Goal: Task Accomplishment & Management: Manage account settings

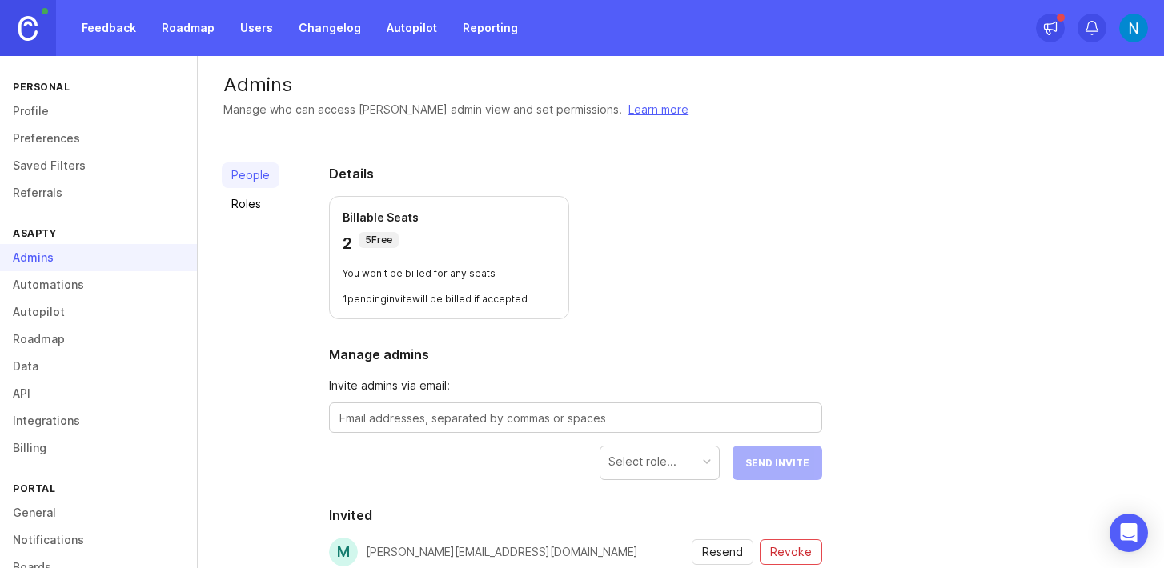
click at [238, 27] on link "Users" at bounding box center [257, 28] width 52 height 29
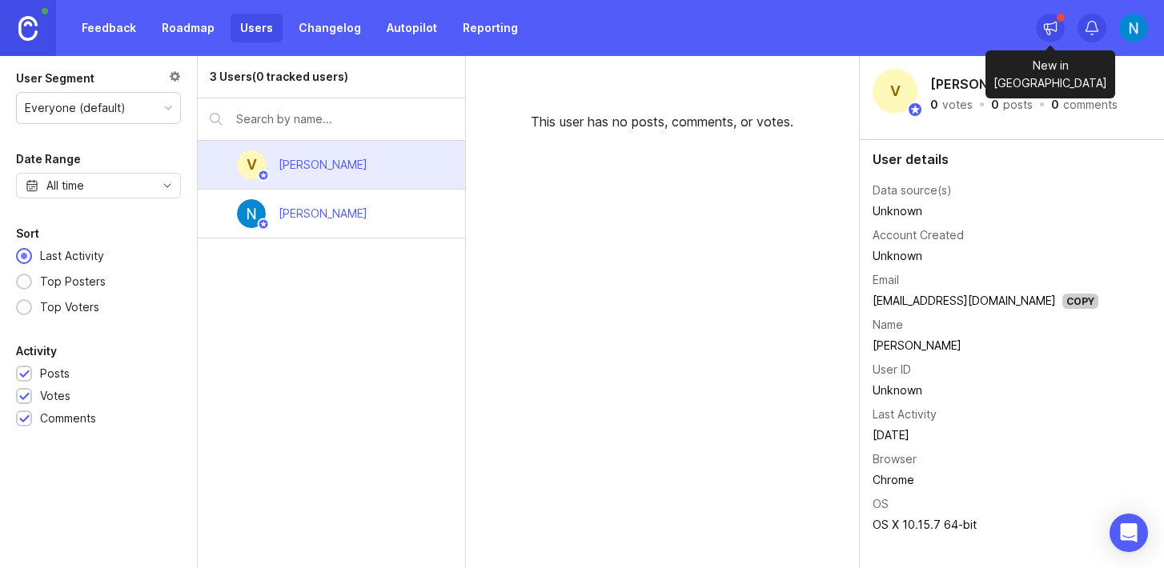
click at [1046, 23] on icon at bounding box center [1051, 27] width 12 height 10
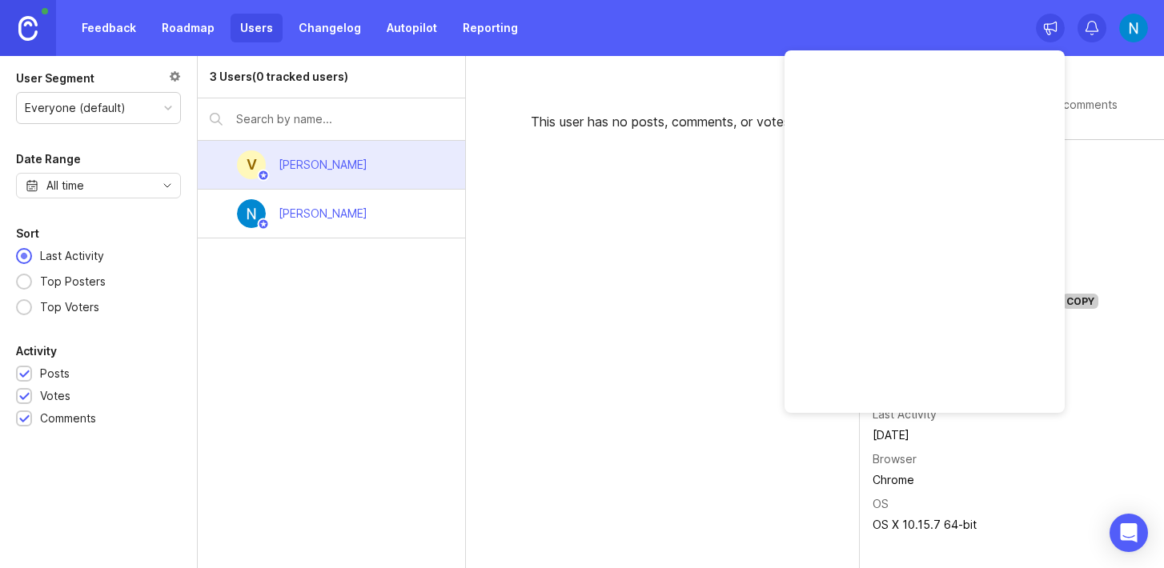
click at [618, 219] on div "This user has no posts, comments, or votes." at bounding box center [663, 312] width 394 height 512
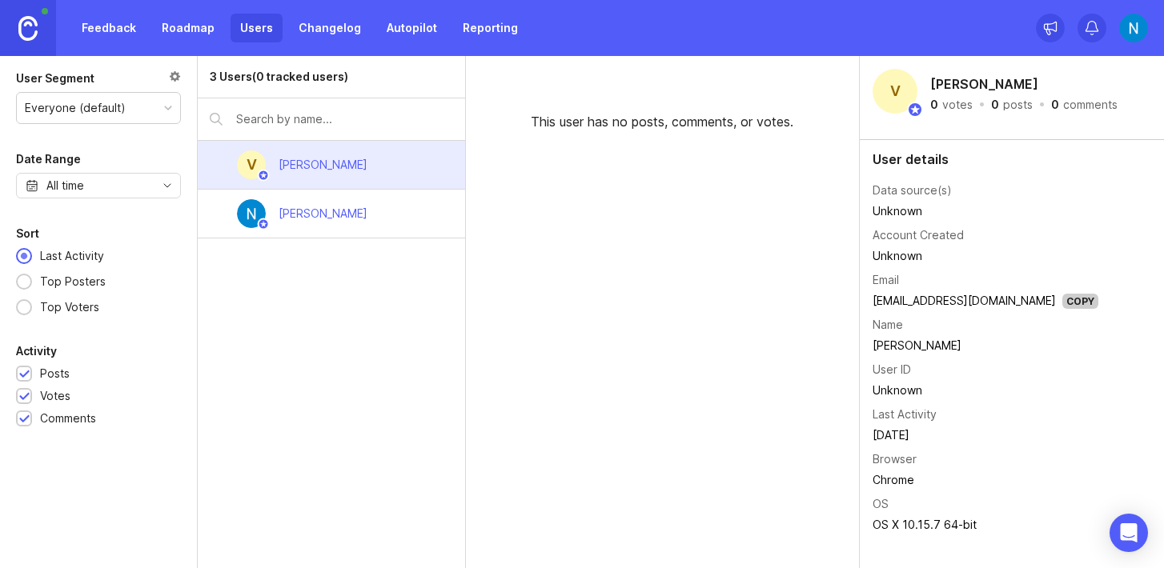
click at [27, 34] on img at bounding box center [27, 28] width 19 height 25
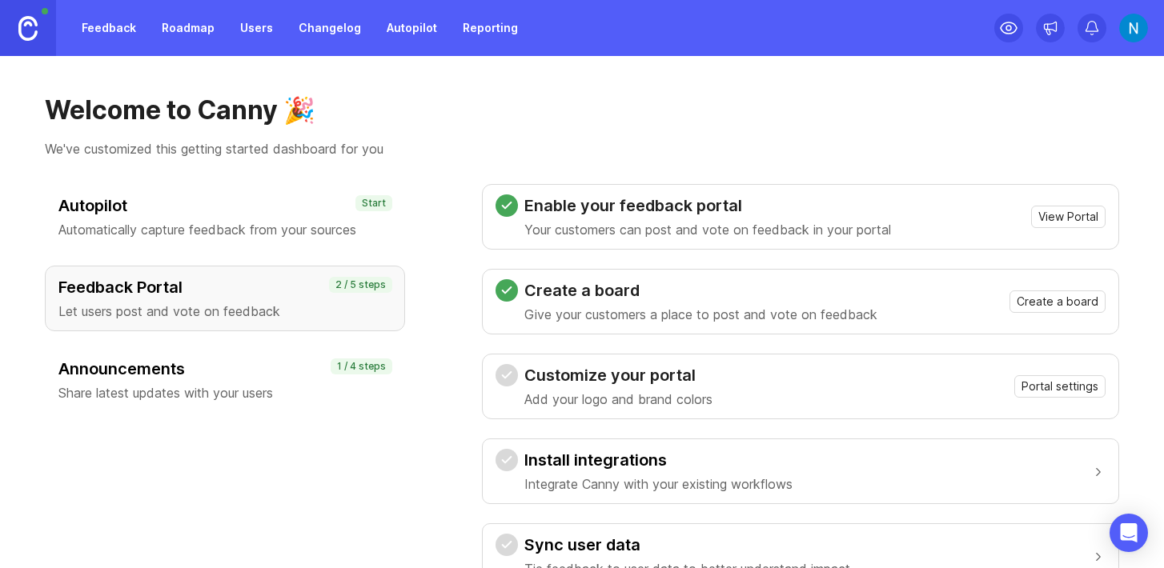
click at [195, 22] on link "Roadmap" at bounding box center [188, 28] width 72 height 29
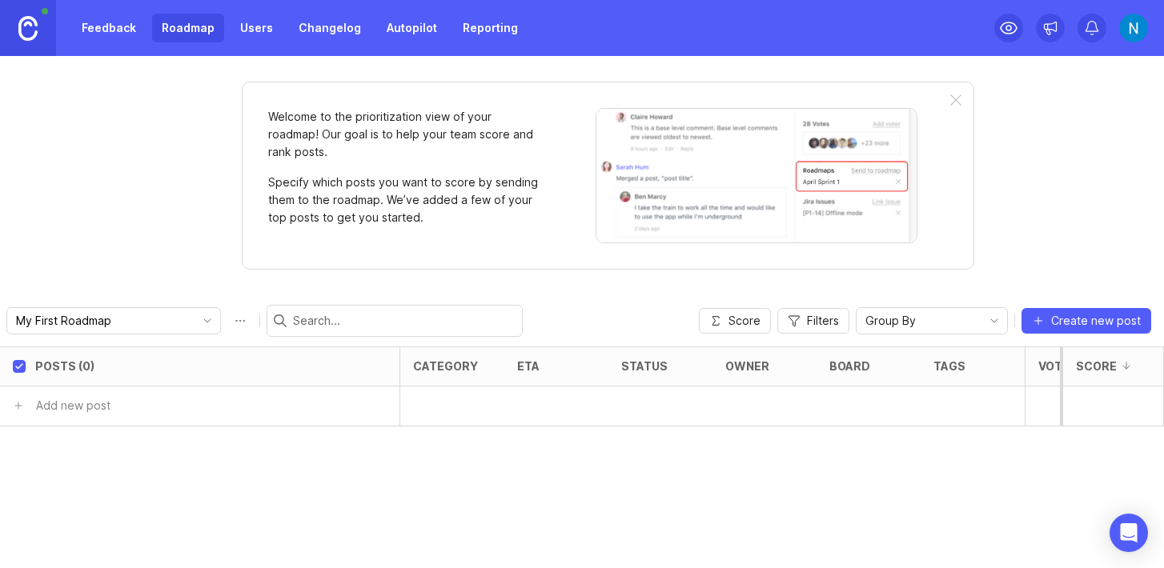
click at [255, 29] on link "Users" at bounding box center [257, 28] width 52 height 29
